Goal: Task Accomplishment & Management: Manage account settings

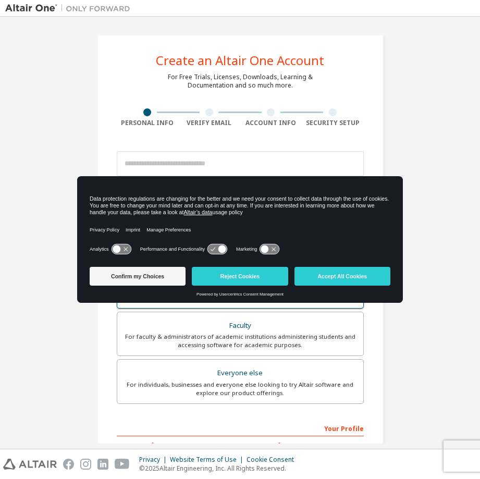
drag, startPoint x: 352, startPoint y: 275, endPoint x: 325, endPoint y: 270, distance: 27.1
click at [352, 275] on button "Accept All Cookies" at bounding box center [343, 276] width 96 height 19
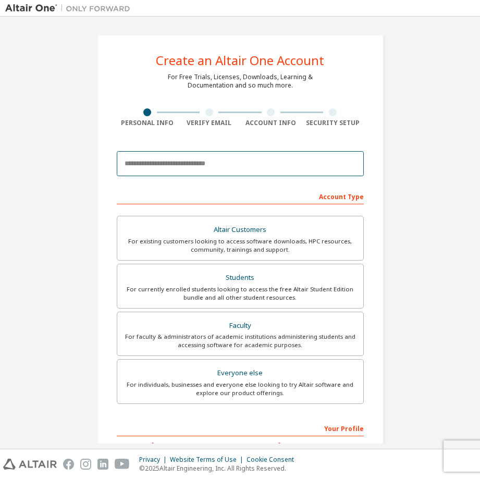
click at [232, 161] on input "email" at bounding box center [240, 163] width 247 height 25
paste input "**********"
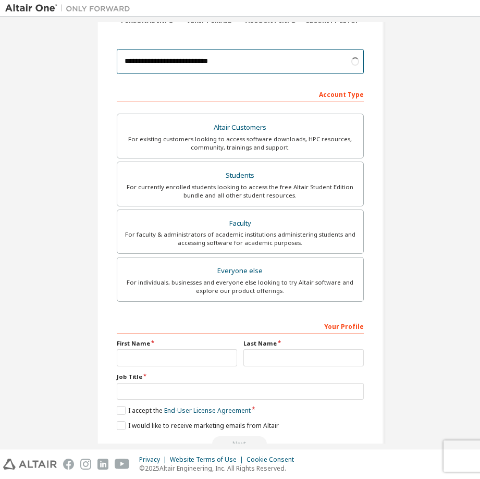
scroll to position [104, 0]
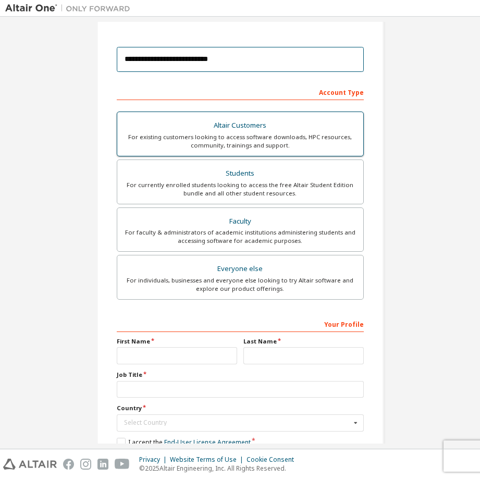
type input "**********"
click at [271, 145] on div "For existing customers looking to access software downloads, HPC resources, com…" at bounding box center [241, 141] width 234 height 17
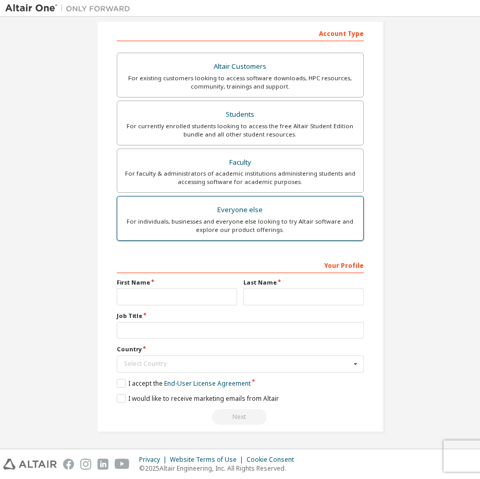
scroll to position [164, 0]
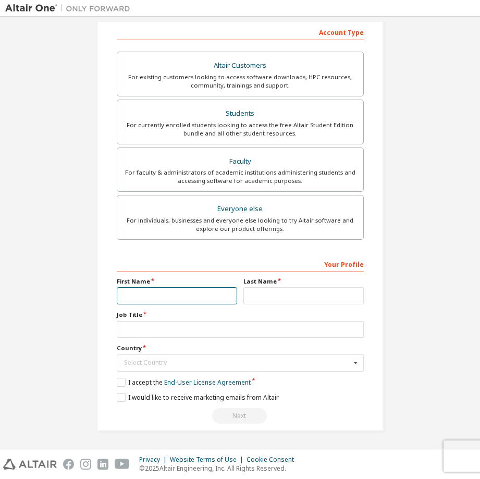
click at [163, 297] on input "text" at bounding box center [177, 295] width 120 height 17
type input "*"
type input "********"
type input "*******"
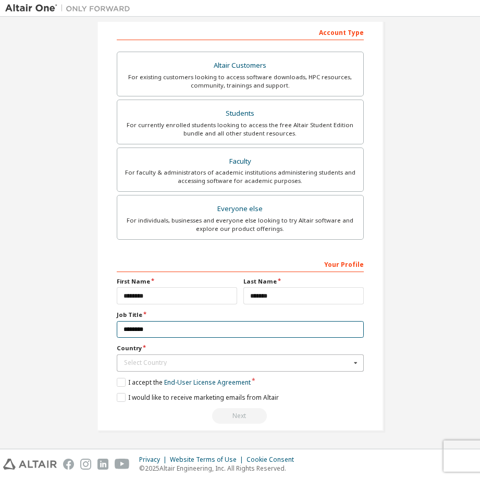
type input "********"
click at [356, 362] on icon at bounding box center [355, 363] width 13 height 16
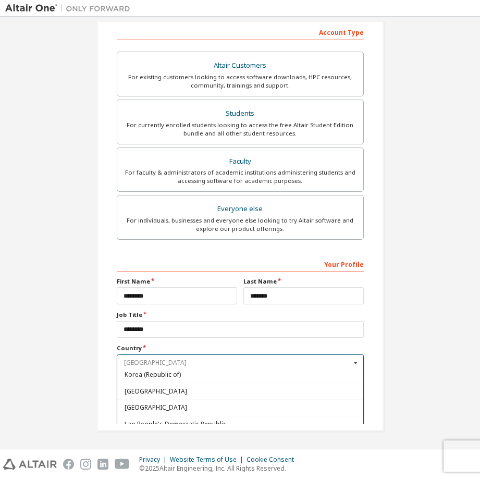
scroll to position [1742, 0]
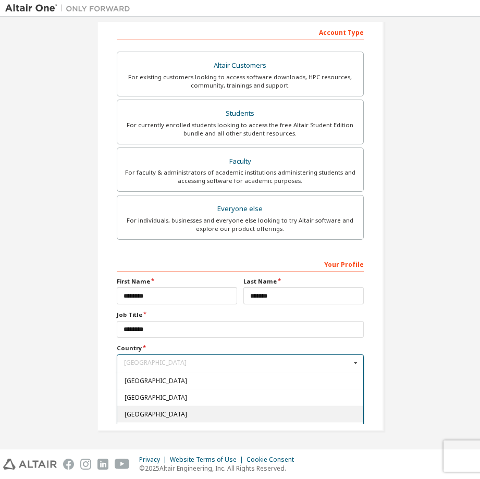
click at [216, 417] on span "[GEOGRAPHIC_DATA]" at bounding box center [240, 414] width 232 height 6
type input "***"
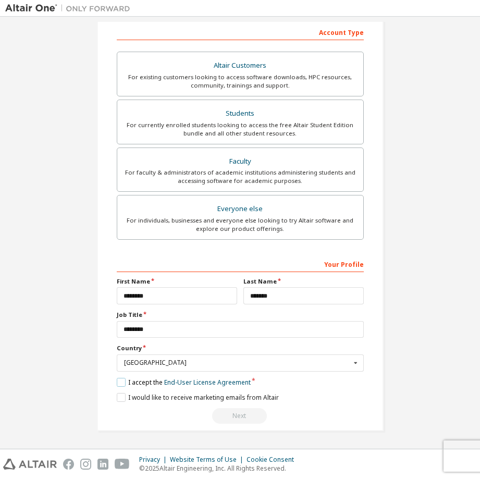
click at [122, 386] on label "I accept the End-User License Agreement" at bounding box center [184, 382] width 134 height 9
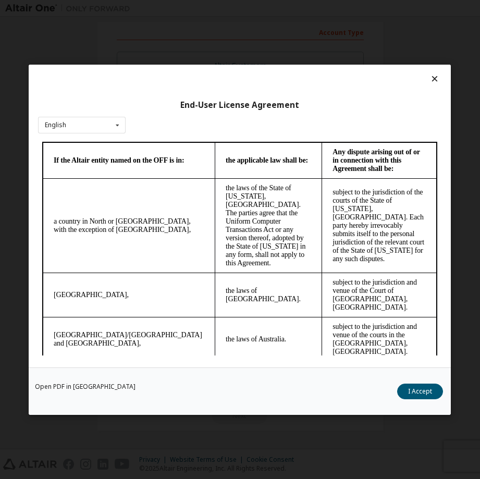
scroll to position [3713, 0]
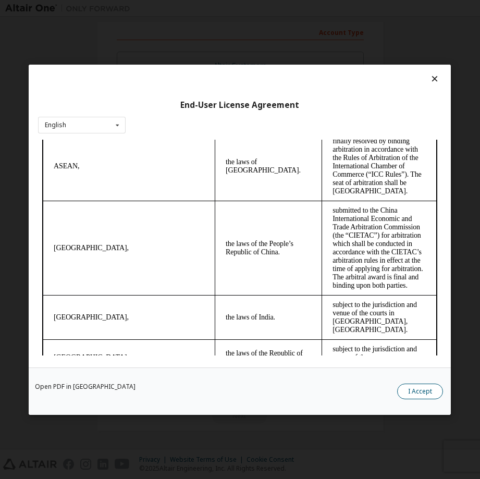
click at [418, 392] on button "I Accept" at bounding box center [421, 391] width 46 height 16
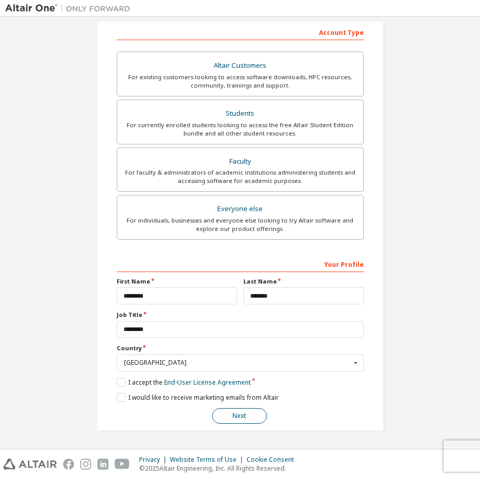
click at [253, 416] on button "Next" at bounding box center [239, 416] width 55 height 16
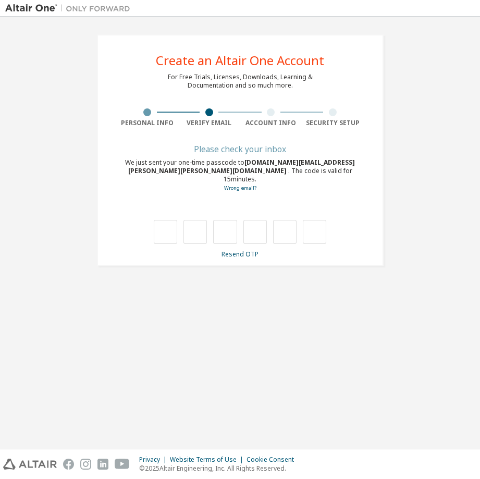
scroll to position [0, 0]
type input "*"
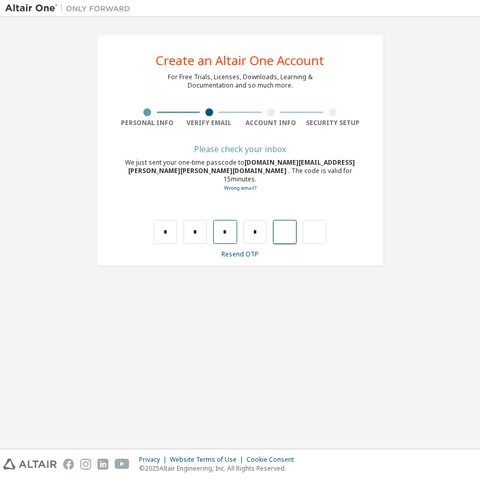
type input "*"
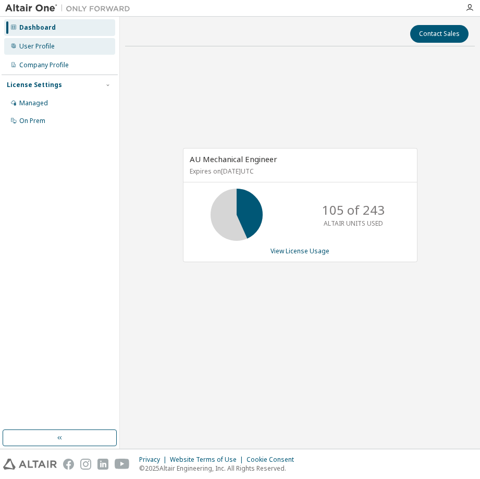
click at [38, 44] on div "User Profile" at bounding box center [36, 46] width 35 height 8
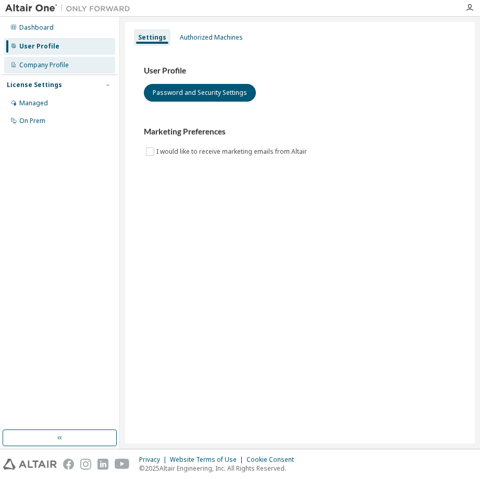
click at [43, 67] on div "Company Profile" at bounding box center [44, 65] width 50 height 8
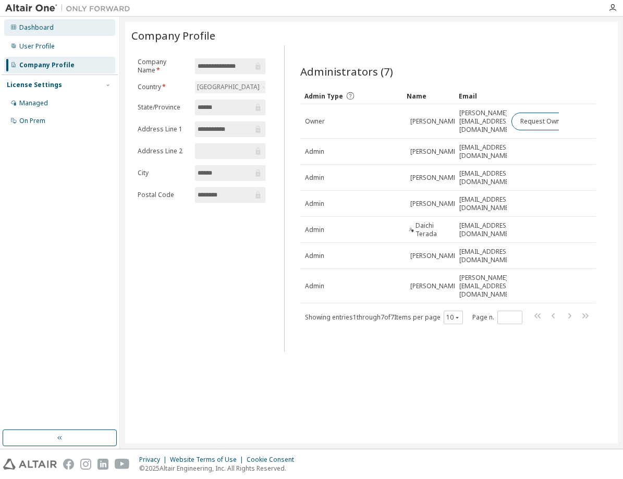
click at [41, 32] on div "Dashboard" at bounding box center [59, 27] width 111 height 17
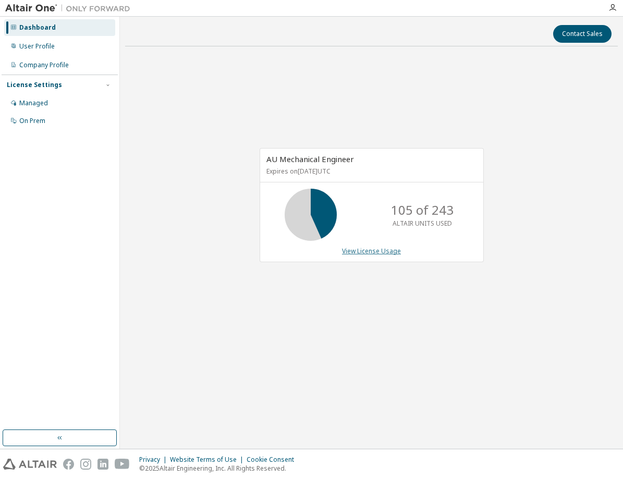
click at [369, 252] on link "View License Usage" at bounding box center [371, 251] width 59 height 9
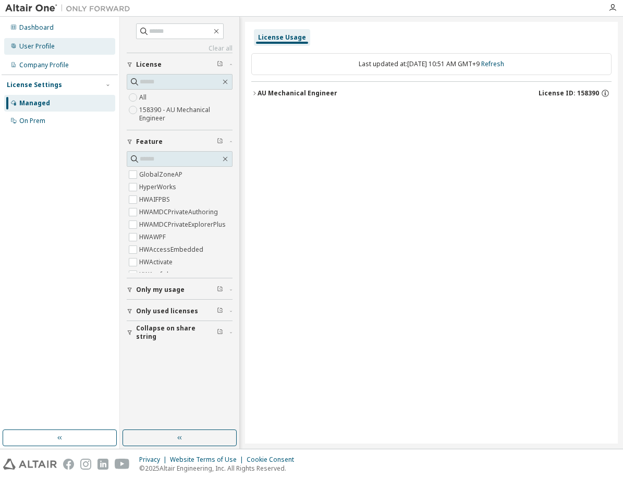
click at [36, 50] on div "User Profile" at bounding box center [36, 46] width 35 height 8
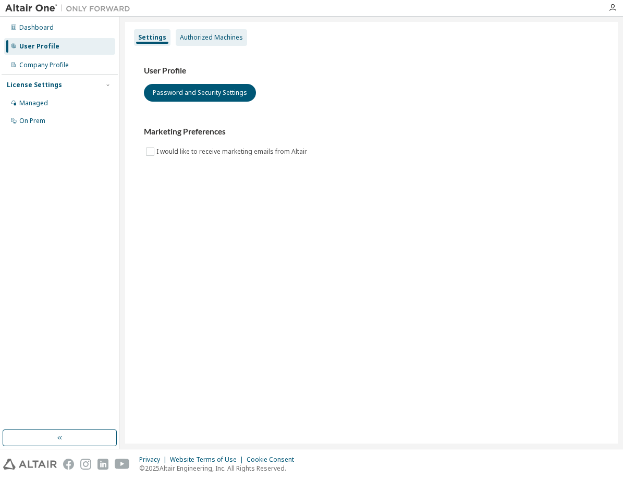
click at [217, 40] on div "Authorized Machines" at bounding box center [211, 37] width 63 height 8
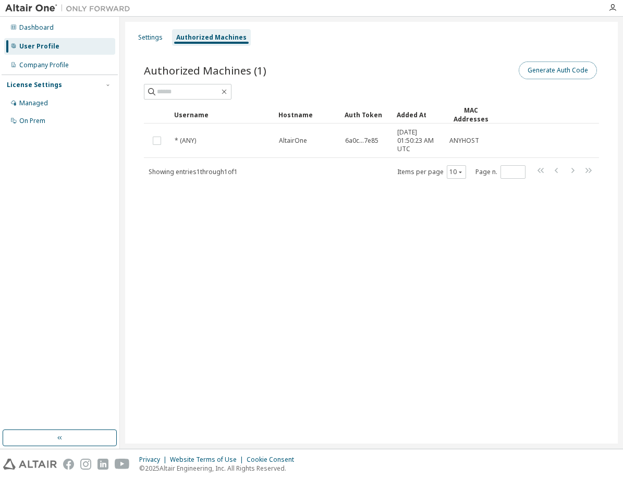
click at [480, 68] on button "Generate Auth Code" at bounding box center [558, 71] width 78 height 18
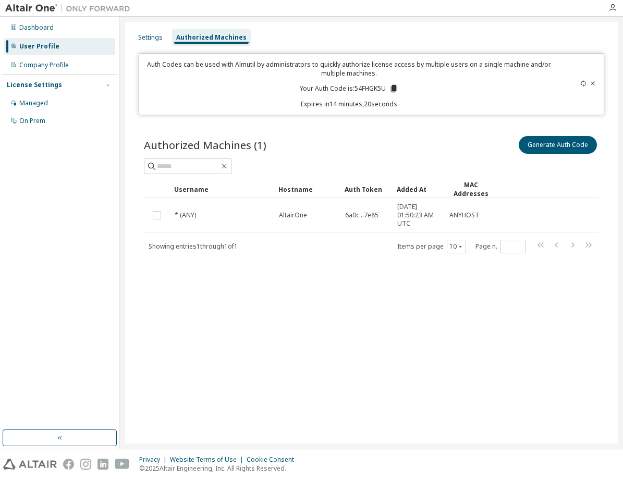
click at [447, 89] on div "Auth Codes can be used with Almutil by administrators to quickly authorize lice…" at bounding box center [349, 84] width 407 height 49
drag, startPoint x: 375, startPoint y: 86, endPoint x: 382, endPoint y: 86, distance: 6.8
click at [382, 86] on p "Your Auth Code is: 54FHGK5U" at bounding box center [349, 88] width 99 height 9
drag, startPoint x: 382, startPoint y: 86, endPoint x: 409, endPoint y: 97, distance: 29.4
click at [422, 101] on p "Expires in 14 minutes, 14 seconds" at bounding box center [349, 104] width 407 height 9
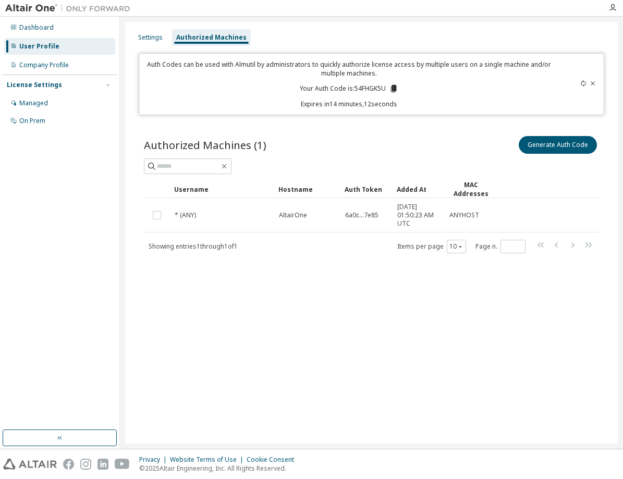
click at [395, 88] on icon at bounding box center [394, 88] width 6 height 7
